Goal: Find contact information: Find contact information

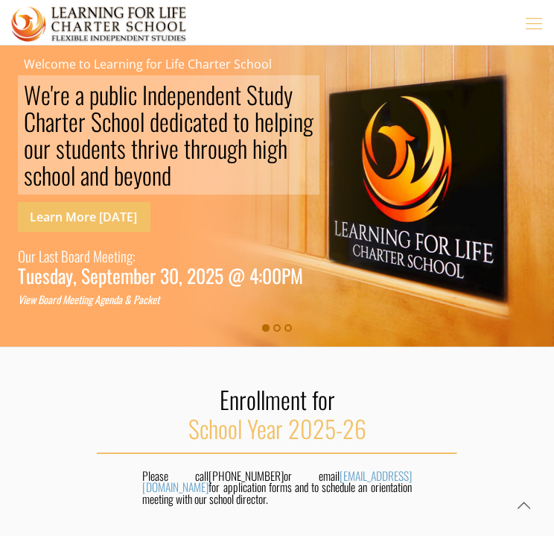
click at [545, 19] on icon "mobile menu" at bounding box center [534, 22] width 23 height 22
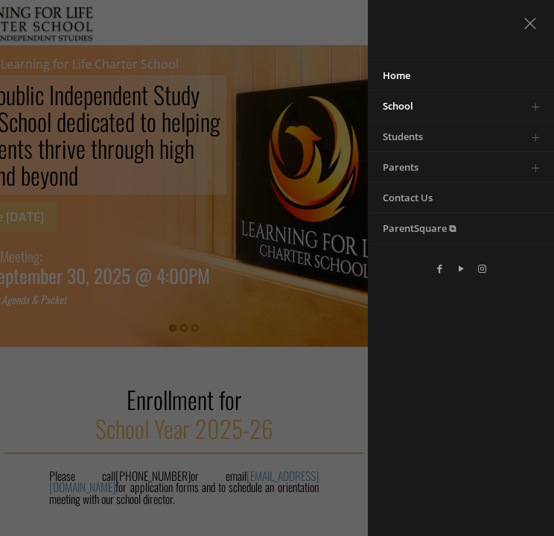
click at [532, 108] on link "Toggle submenu" at bounding box center [536, 106] width 30 height 30
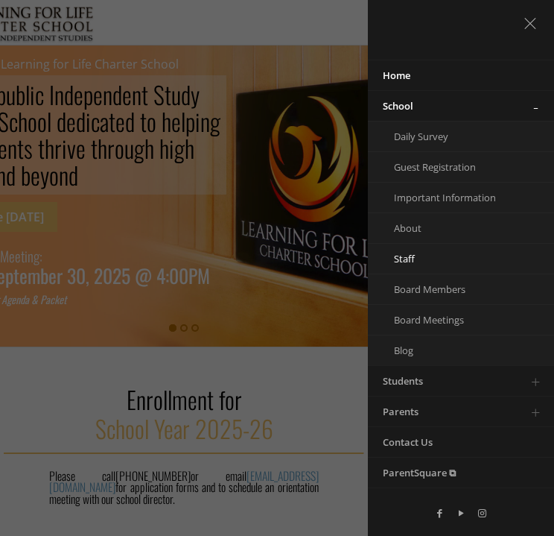
click at [402, 259] on span "Staff" at bounding box center [404, 258] width 21 height 13
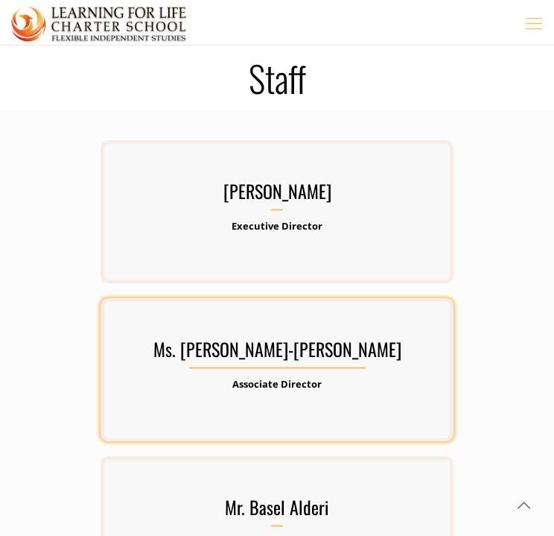
click at [259, 361] on h3 "Ms. [PERSON_NAME]-[PERSON_NAME]" at bounding box center [277, 353] width 353 height 31
click at [282, 380] on b "Associate Director" at bounding box center [276, 383] width 89 height 13
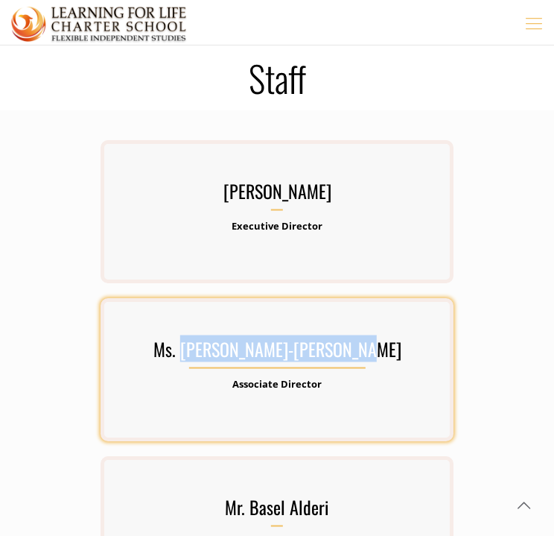
drag, startPoint x: 383, startPoint y: 349, endPoint x: 205, endPoint y: 357, distance: 178.2
click at [205, 357] on h3 "Ms. Barbara Lawrence-Emanuel" at bounding box center [277, 353] width 353 height 31
drag, startPoint x: 205, startPoint y: 357, endPoint x: 234, endPoint y: 356, distance: 29.1
copy h3 "Barbara Lawrence-Emanuel"
